Goal: Transaction & Acquisition: Download file/media

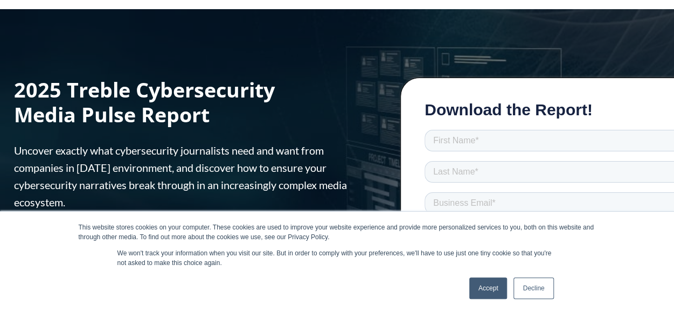
scroll to position [211, 0]
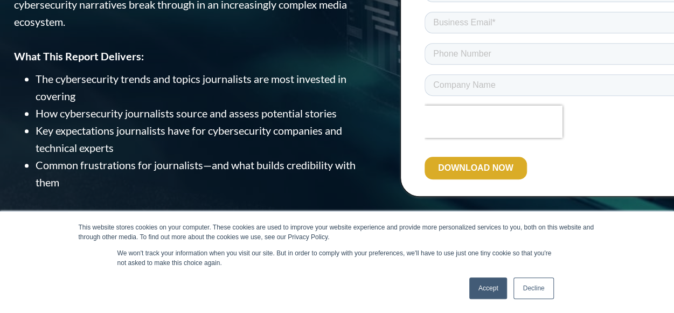
click at [523, 298] on link "Decline" at bounding box center [533, 288] width 40 height 22
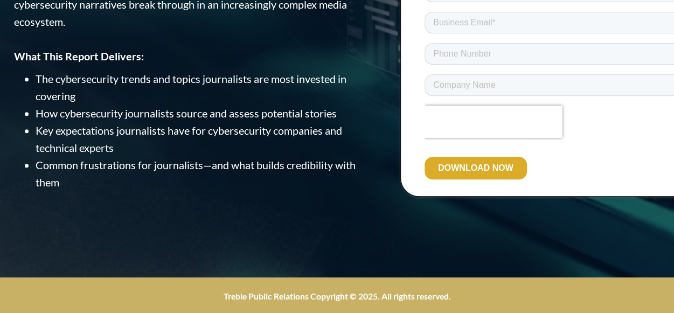
click at [527, 287] on div "Treble Public Relations Copyright © 2025. All rights reserved." at bounding box center [337, 295] width 517 height 36
click at [391, 286] on div "Treble Public Relations Copyright © 2025. All rights reserved." at bounding box center [337, 295] width 517 height 36
drag, startPoint x: 377, startPoint y: 293, endPoint x: 398, endPoint y: 271, distance: 30.1
click at [381, 287] on div "Treble Public Relations Copyright © 2025. All rights reserved." at bounding box center [337, 295] width 517 height 36
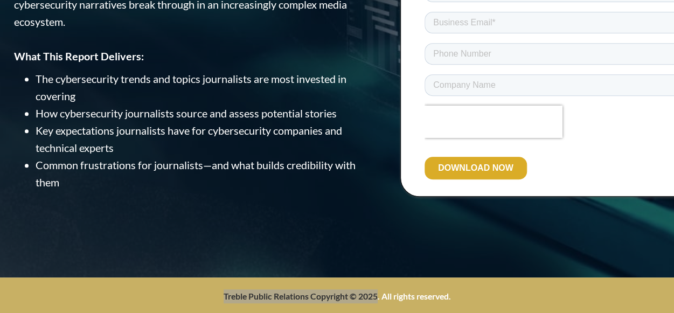
click at [469, 185] on div "DOWNLOAD NOW" at bounding box center [552, 168] width 257 height 41
drag, startPoint x: 467, startPoint y: 171, endPoint x: 472, endPoint y: 161, distance: 12.3
click at [470, 165] on input "DOWNLOAD NOW" at bounding box center [475, 168] width 102 height 23
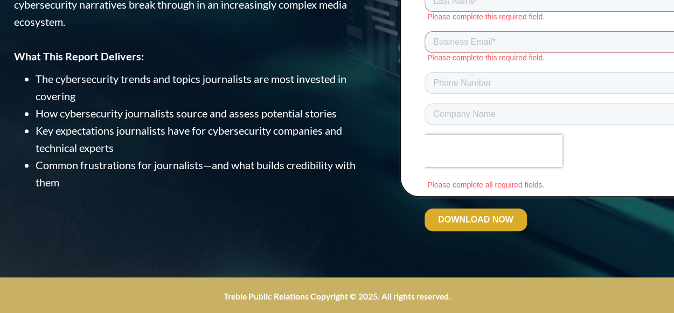
click at [296, 307] on div "Treble Public Relations Copyright © 2025. All rights reserved." at bounding box center [337, 295] width 517 height 36
drag, startPoint x: 297, startPoint y: 304, endPoint x: 304, endPoint y: 301, distance: 7.5
click at [302, 302] on div "Treble Public Relations Copyright © 2025. All rights reserved." at bounding box center [337, 295] width 517 height 36
click at [305, 301] on p "Treble Public Relations Copyright © 2025. All rights reserved." at bounding box center [337, 296] width 287 height 14
drag, startPoint x: 309, startPoint y: 299, endPoint x: 322, endPoint y: 297, distance: 13.0
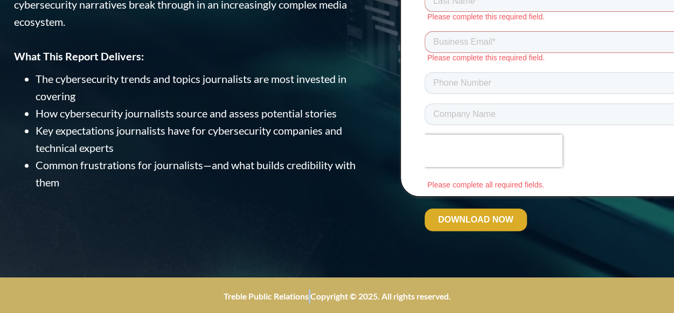
click at [318, 298] on strong "Treble Public Relations Copyright © 2025. All rights reserved." at bounding box center [337, 296] width 227 height 10
